Goal: Information Seeking & Learning: Learn about a topic

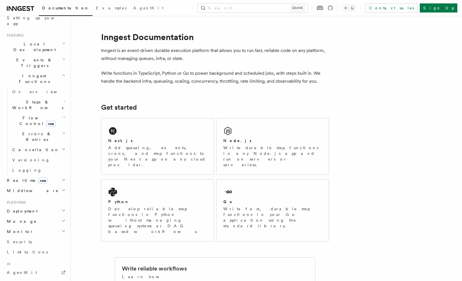
scroll to position [142, 0]
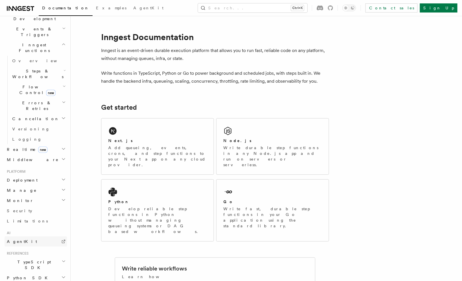
click at [28, 237] on link "AgentKit" at bounding box center [36, 242] width 62 height 10
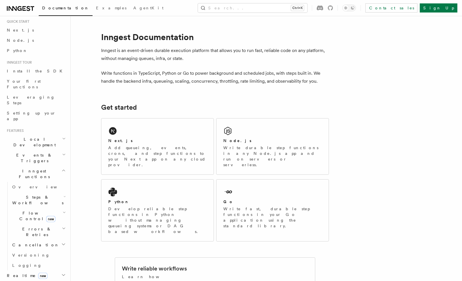
scroll to position [0, 0]
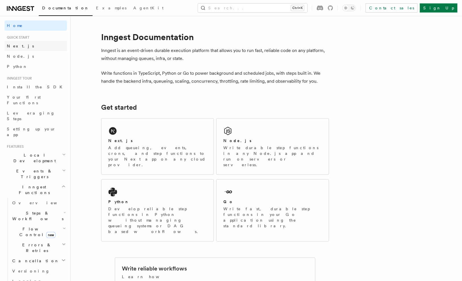
click at [20, 45] on link "Next.js" at bounding box center [36, 46] width 62 height 10
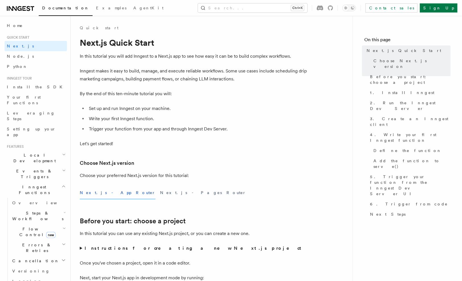
click at [41, 153] on span "Local Development" at bounding box center [33, 158] width 57 height 11
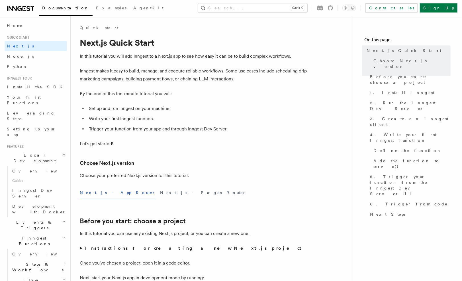
click at [22, 220] on span "Events & Triggers" at bounding box center [33, 225] width 57 height 11
click at [29, 236] on span "Overview" at bounding box center [41, 238] width 59 height 5
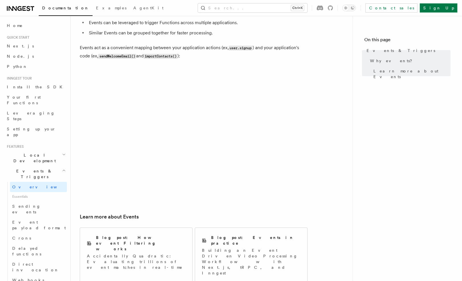
scroll to position [332, 0]
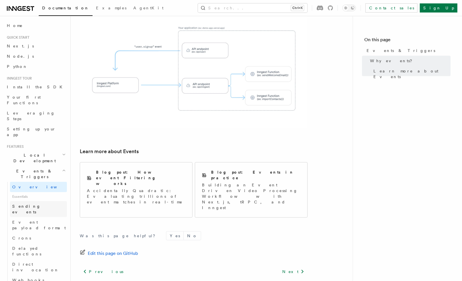
click at [36, 204] on span "Sending events" at bounding box center [39, 209] width 55 height 11
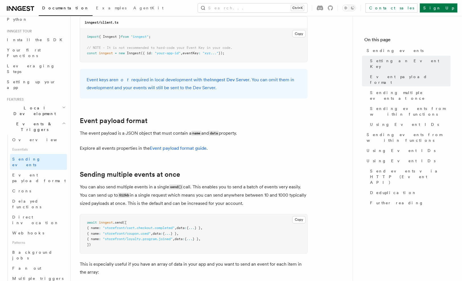
scroll to position [569, 0]
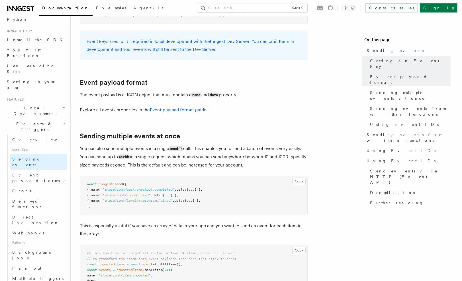
click at [96, 10] on span "Examples" at bounding box center [111, 8] width 30 height 5
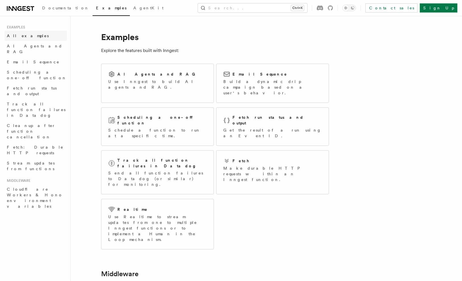
click at [24, 38] on span "All examples" at bounding box center [28, 36] width 42 height 5
click at [22, 48] on span "AI Agents and RAG" at bounding box center [37, 48] width 60 height 11
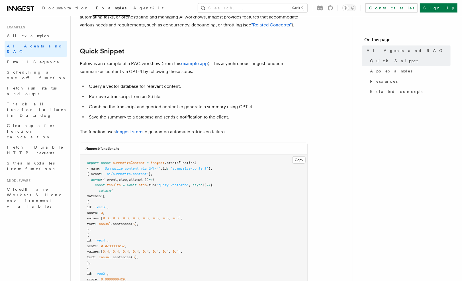
scroll to position [332, 0]
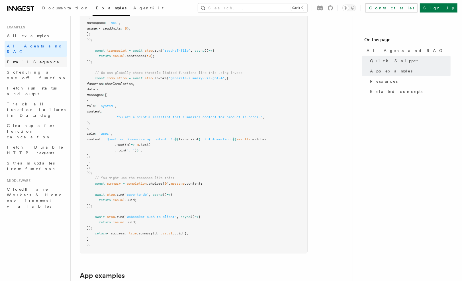
click at [27, 57] on link "Email Sequence" at bounding box center [36, 62] width 62 height 10
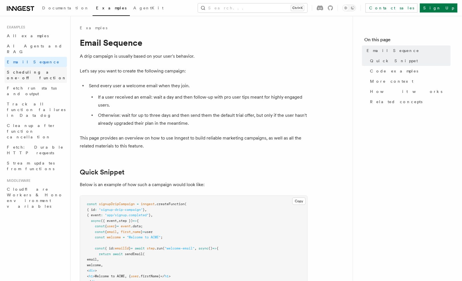
click at [34, 69] on span "Scheduling a one-off function" at bounding box center [37, 74] width 60 height 11
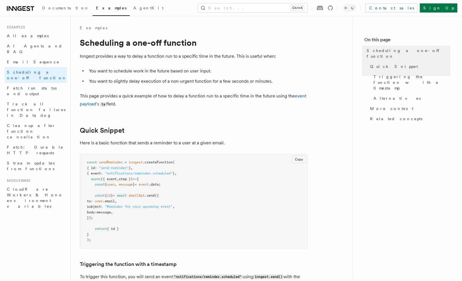
scroll to position [237, 0]
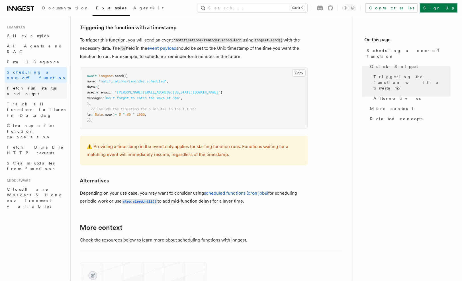
click at [37, 86] on span "Fetch run status and output" at bounding box center [32, 91] width 50 height 10
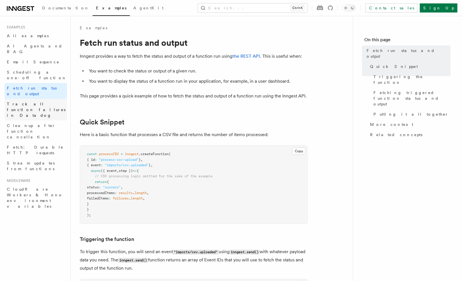
click at [40, 101] on span "Track all function failures in Datadog" at bounding box center [37, 109] width 60 height 17
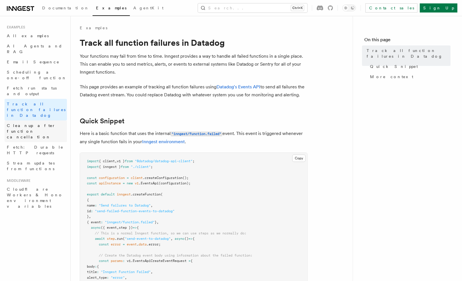
click at [35, 121] on link "Cleanup after function cancellation" at bounding box center [36, 132] width 62 height 22
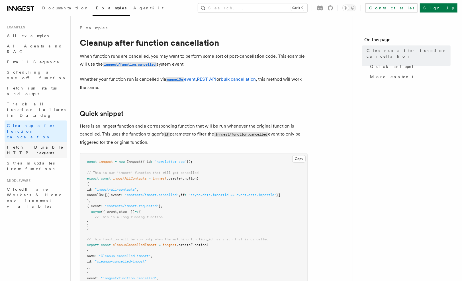
click at [46, 145] on span "Fetch: Durable HTTP requests" at bounding box center [35, 150] width 57 height 10
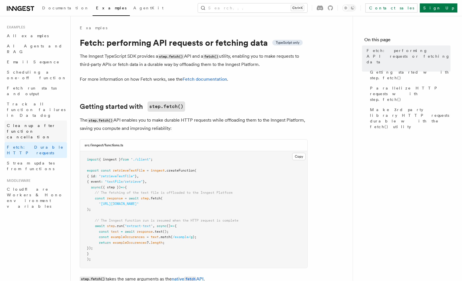
click at [39, 123] on span "Cleanup after function cancellation" at bounding box center [37, 131] width 60 height 17
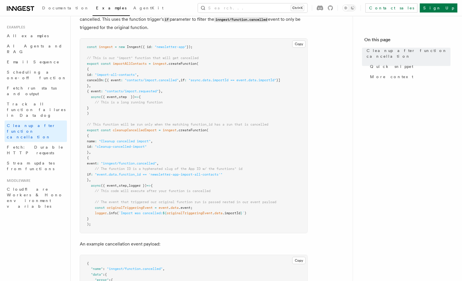
scroll to position [190, 0]
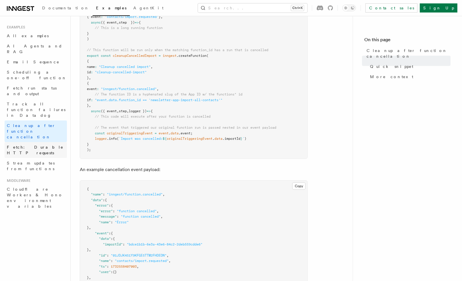
click at [32, 145] on span "Fetch: Durable HTTP requests" at bounding box center [37, 150] width 60 height 11
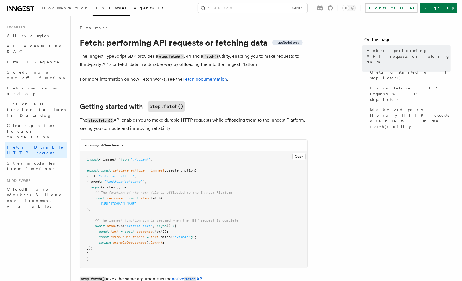
click at [133, 10] on span "AgentKit" at bounding box center [148, 8] width 30 height 5
